Goal: Task Accomplishment & Management: Use online tool/utility

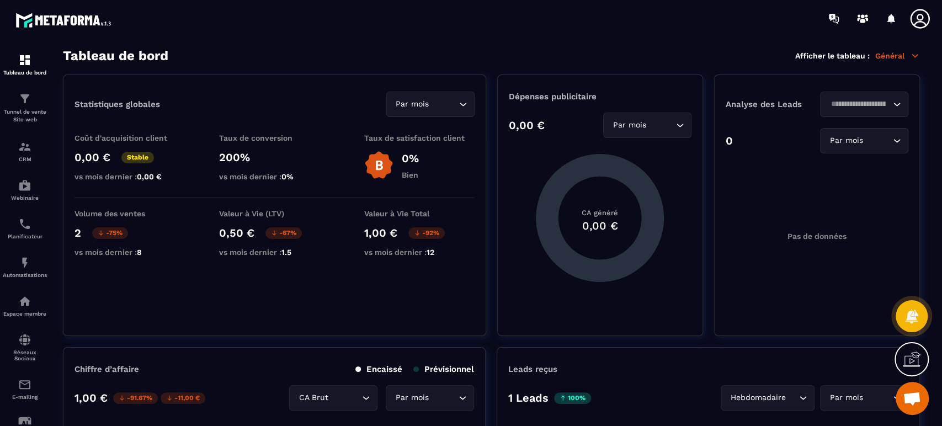
click at [499, 48] on div "Tableau de bord Afficher le tableau : Général" at bounding box center [491, 55] width 857 height 15
click at [20, 120] on p "Tunnel de vente Site web" at bounding box center [25, 115] width 44 height 15
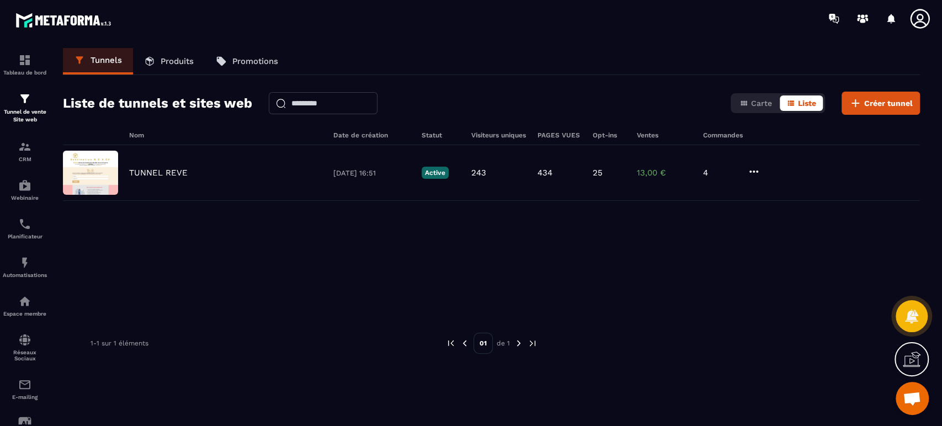
click at [157, 173] on p "TUNNEL REVE" at bounding box center [158, 173] width 58 height 10
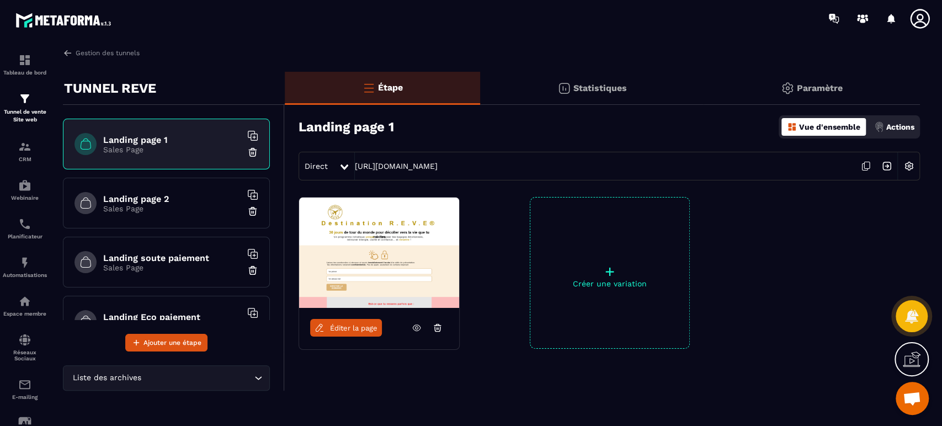
click at [287, 43] on section "Tableau de bord Tunnel de vente Site web CRM Webinaire Planificateur Automatisa…" at bounding box center [471, 235] width 942 height 396
click at [340, 328] on span "Éditer la page" at bounding box center [353, 328] width 47 height 8
